Goal: Find specific page/section: Find specific page/section

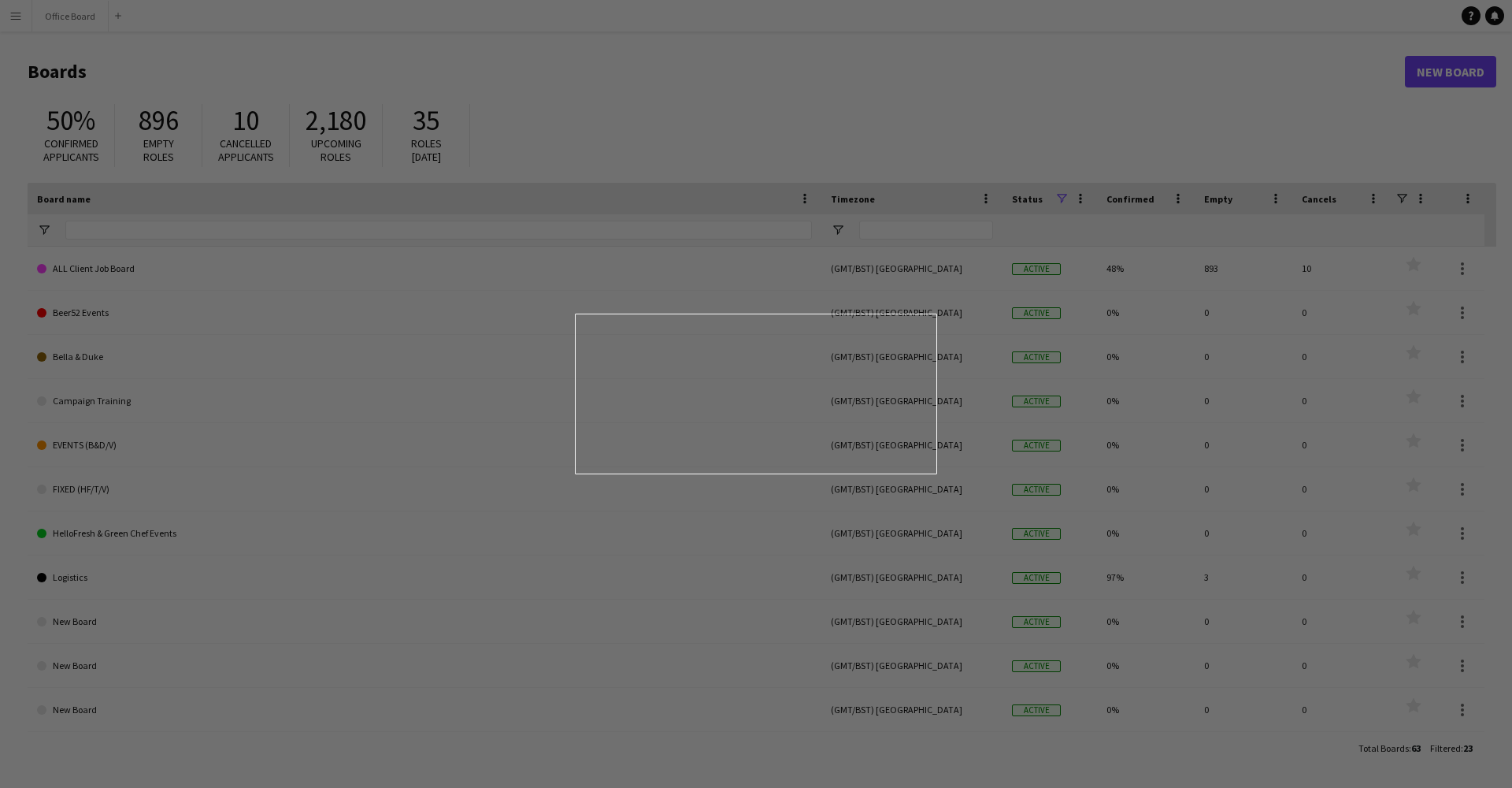
click at [947, 315] on div at bounding box center [764, 398] width 1527 height 796
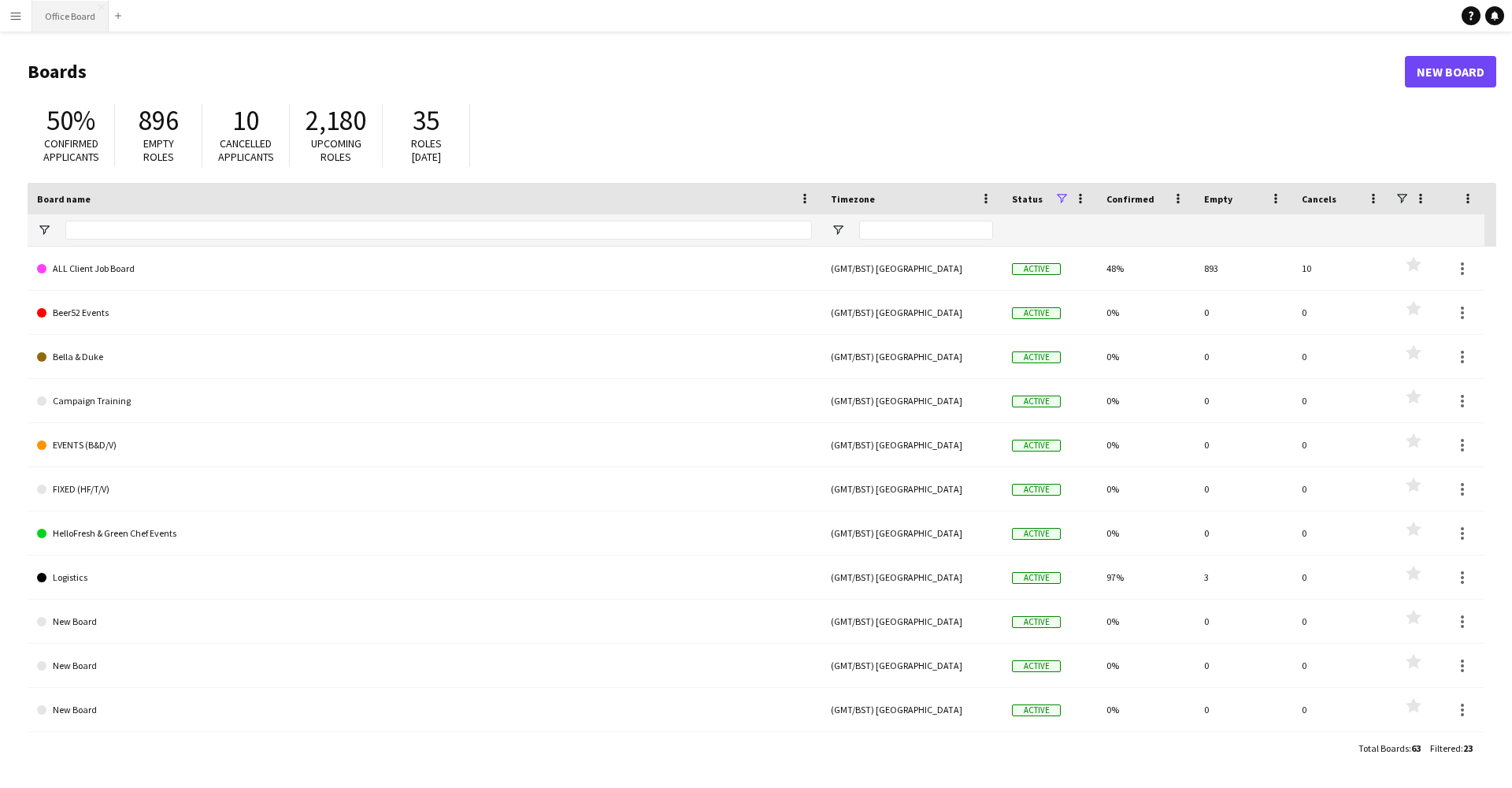
click at [63, 12] on button "Office Board Close" at bounding box center [71, 16] width 77 height 30
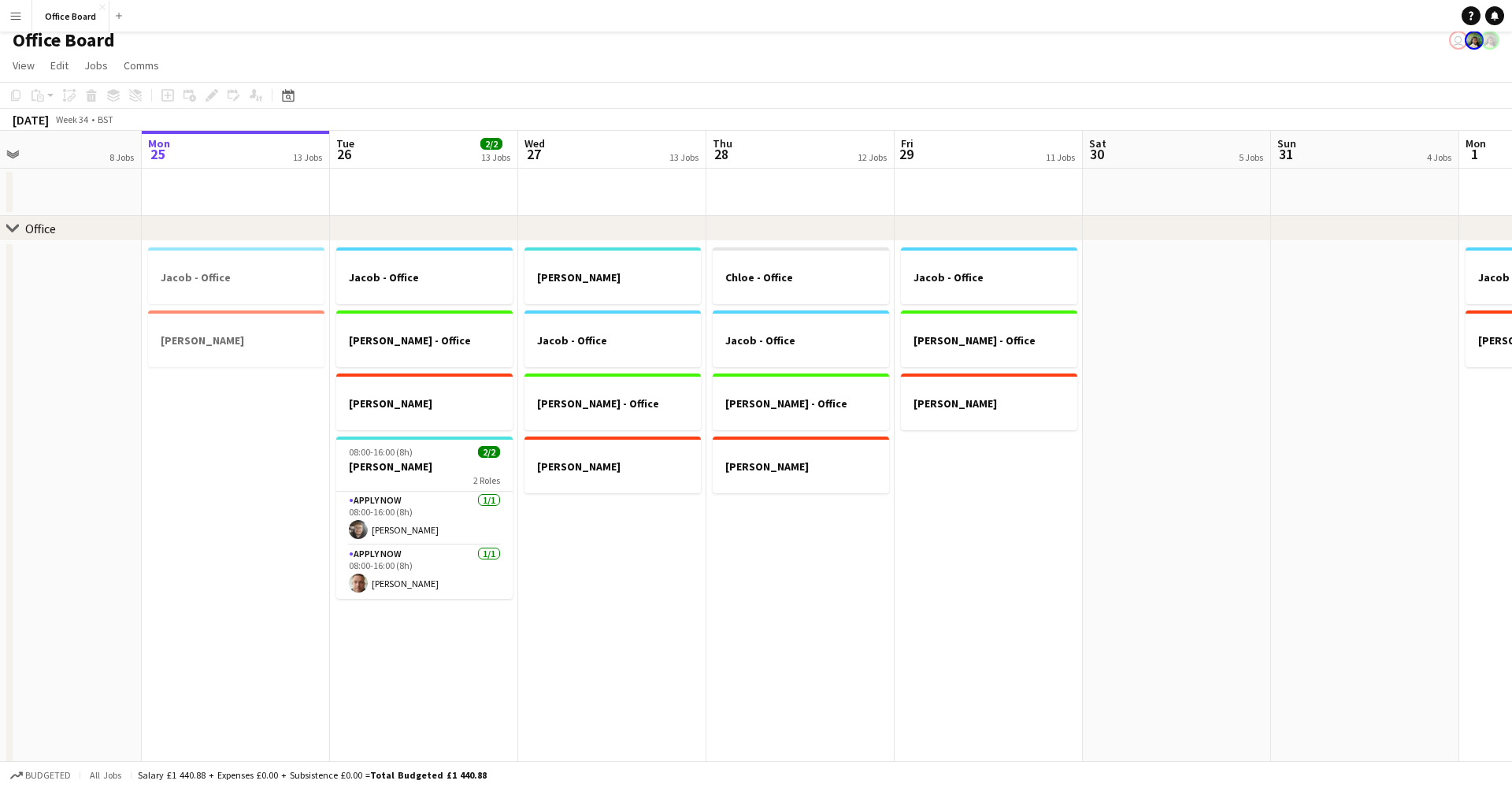
scroll to position [10, 0]
click at [807, 787] on div "Budgeted All jobs Salary £1 440.88 + Expenses £0.00 + Subsistence £0.00 = Total…" at bounding box center [756, 775] width 1512 height 27
